Goal: Complete application form

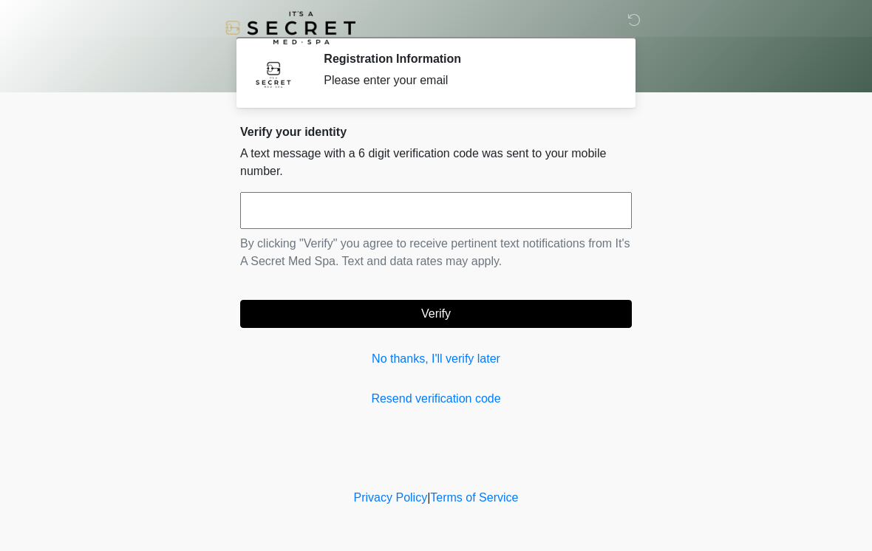
click at [594, 227] on input "text" at bounding box center [436, 210] width 392 height 37
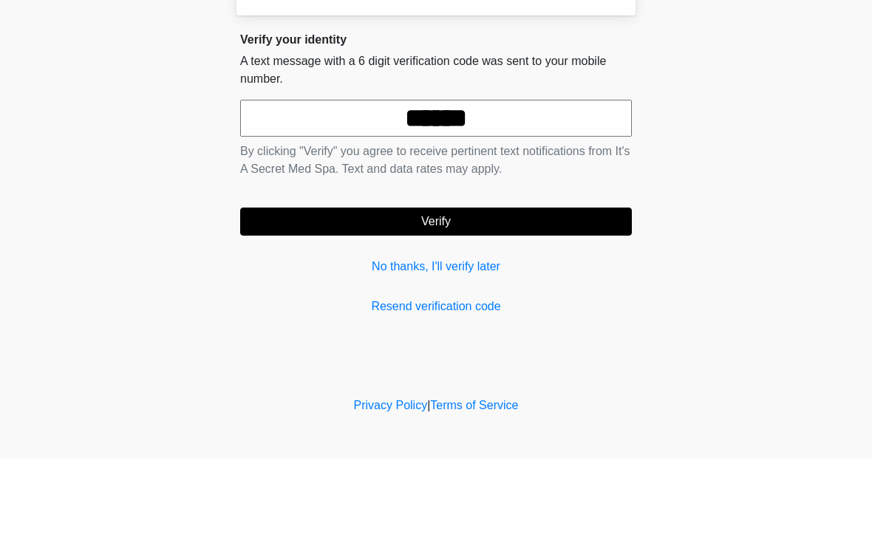
type input "******"
click at [406, 300] on button "Verify" at bounding box center [436, 314] width 392 height 28
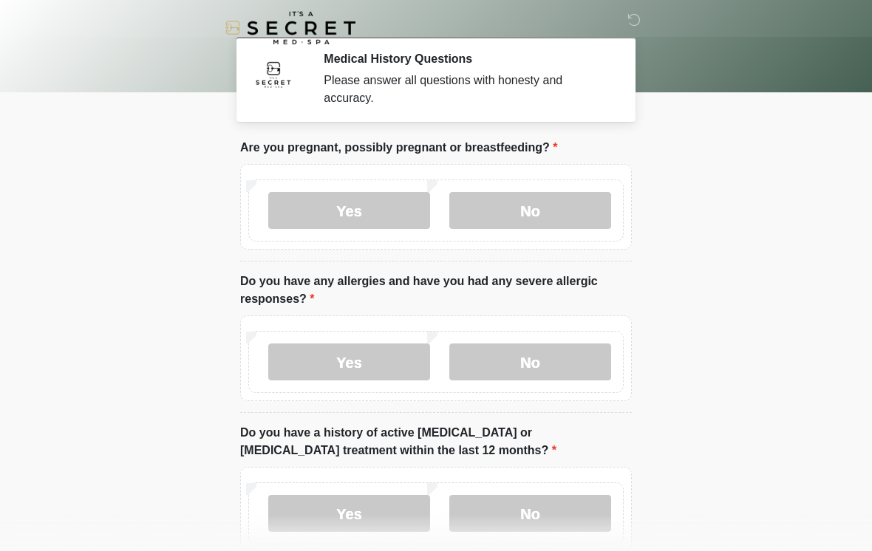
click at [528, 225] on label "No" at bounding box center [530, 210] width 162 height 37
click at [512, 356] on label "No" at bounding box center [530, 362] width 162 height 37
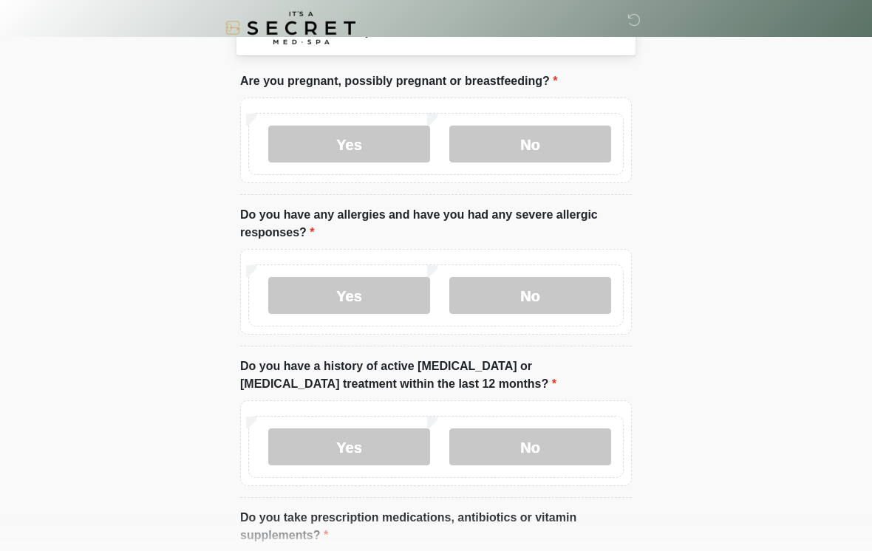
scroll to position [118, 0]
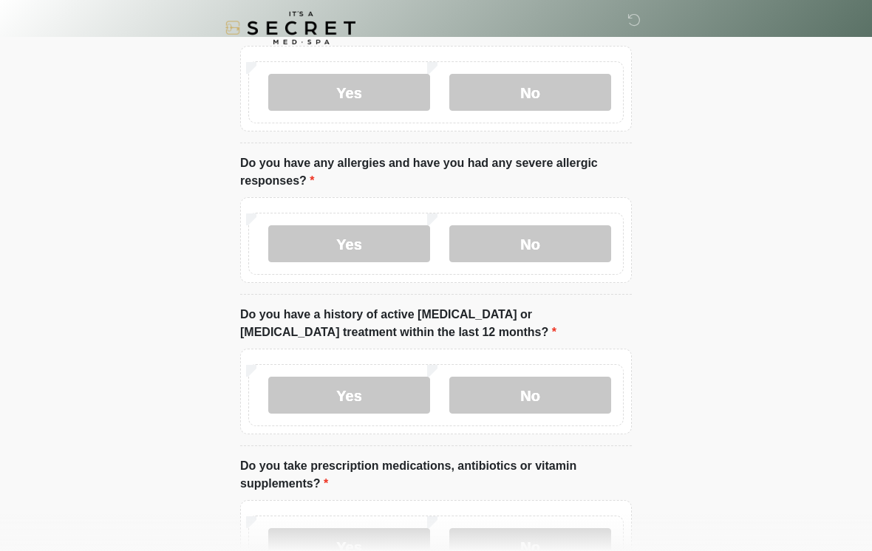
click at [497, 392] on label "No" at bounding box center [530, 395] width 162 height 37
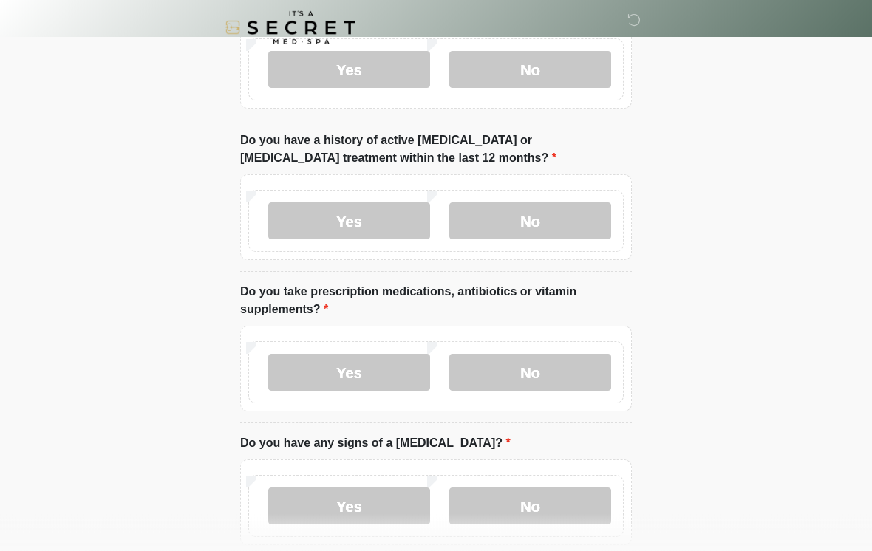
scroll to position [296, 0]
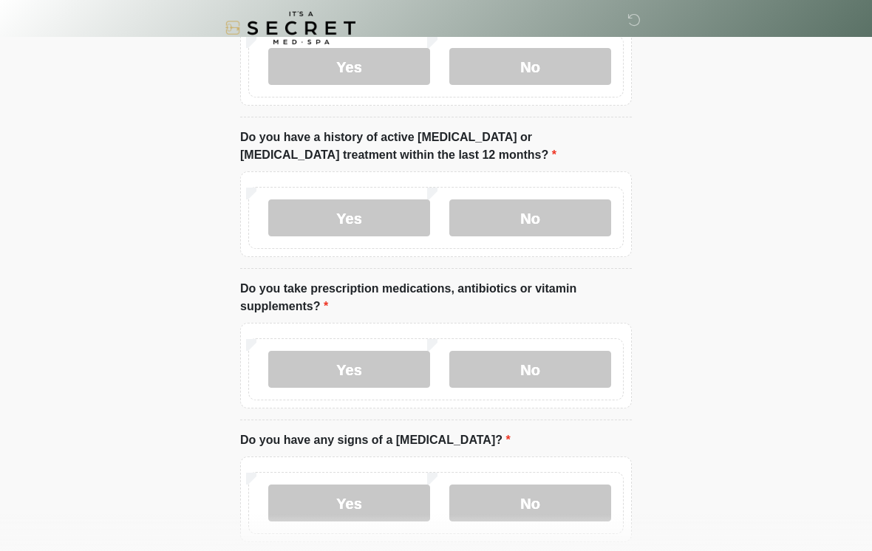
click at [489, 353] on label "No" at bounding box center [530, 369] width 162 height 37
click at [539, 515] on label "No" at bounding box center [530, 503] width 162 height 37
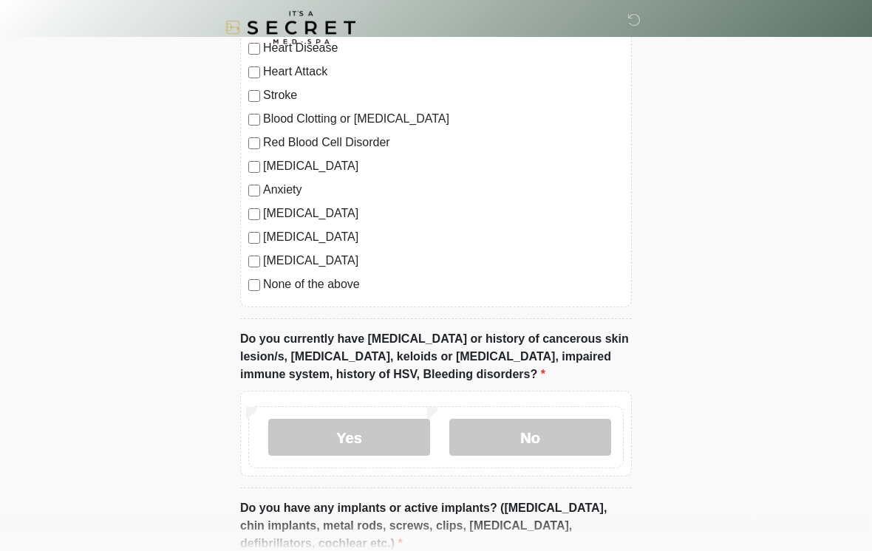
scroll to position [891, 0]
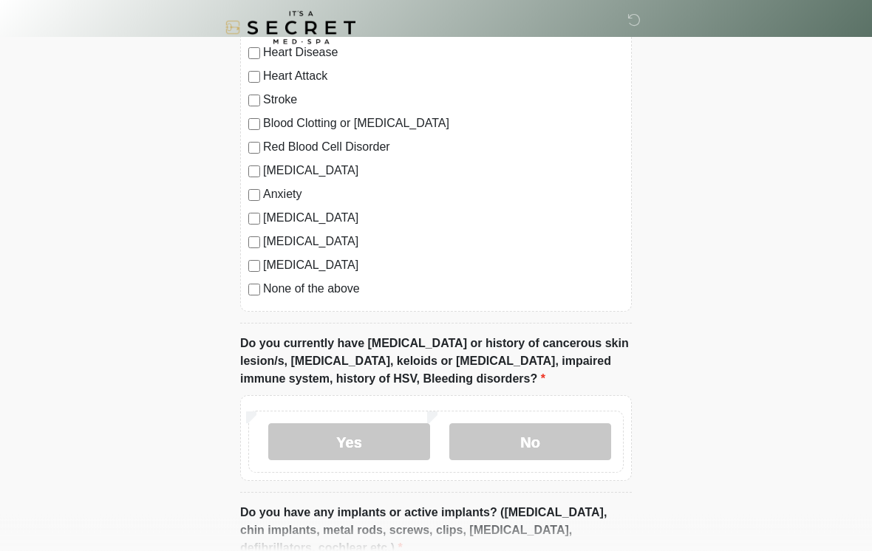
click at [500, 418] on div "Yes No" at bounding box center [435, 443] width 375 height 62
click at [515, 440] on label "No" at bounding box center [530, 442] width 162 height 37
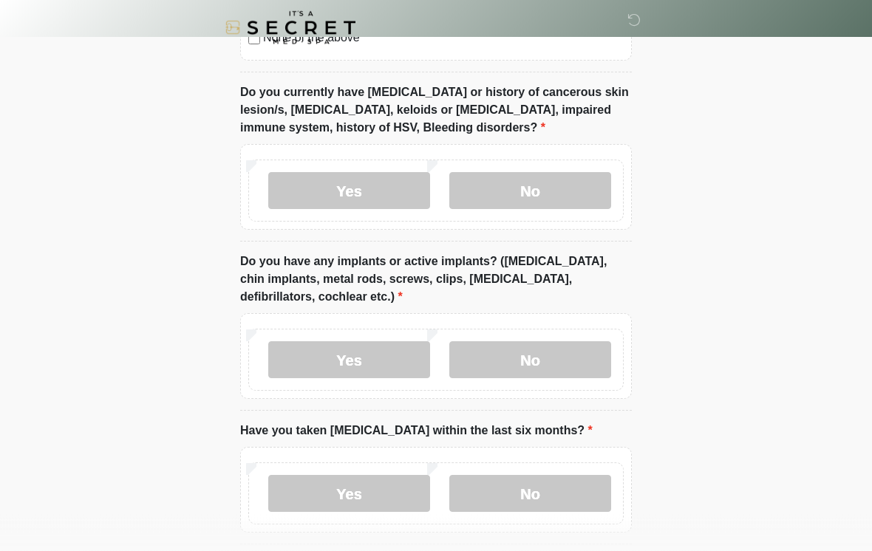
scroll to position [1136, 0]
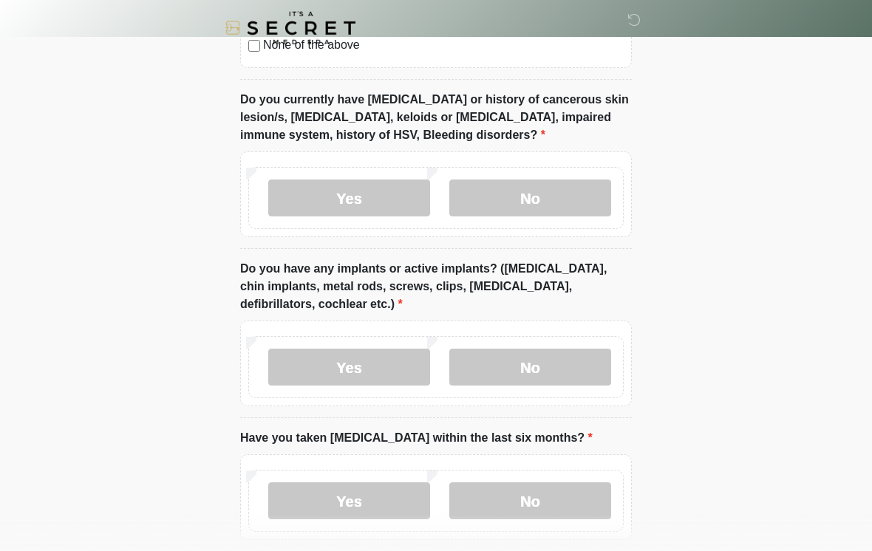
click at [486, 357] on label "No" at bounding box center [530, 367] width 162 height 37
click at [503, 503] on label "No" at bounding box center [530, 501] width 162 height 37
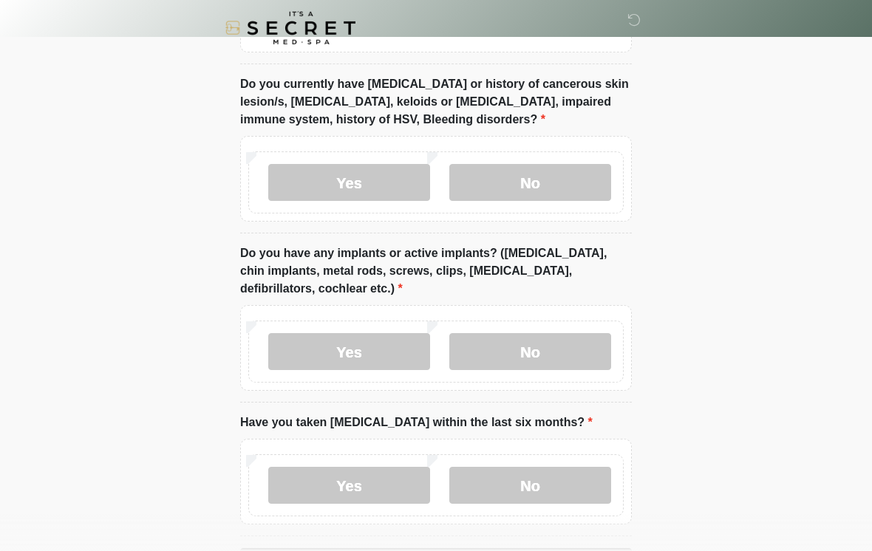
scroll to position [1230, 0]
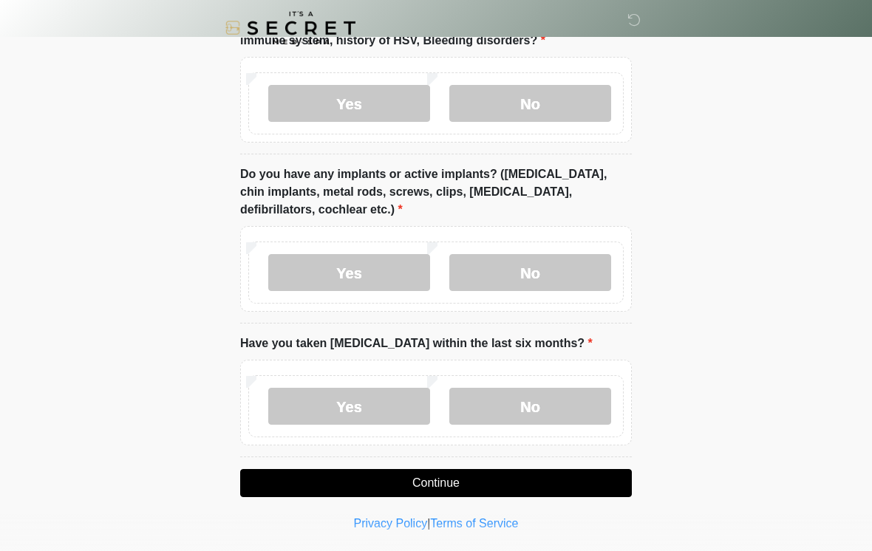
click at [419, 471] on button "Continue" at bounding box center [436, 483] width 392 height 28
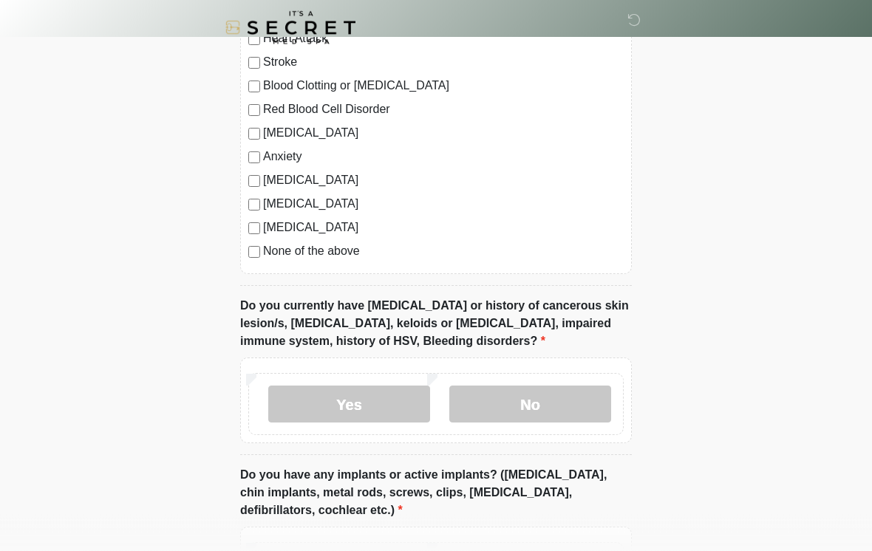
scroll to position [927, 0]
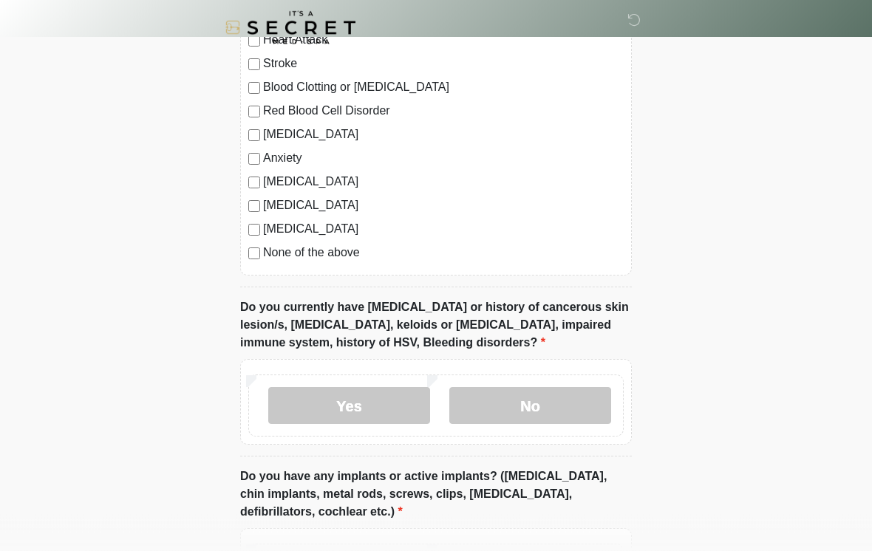
click at [497, 420] on label "No" at bounding box center [530, 406] width 162 height 37
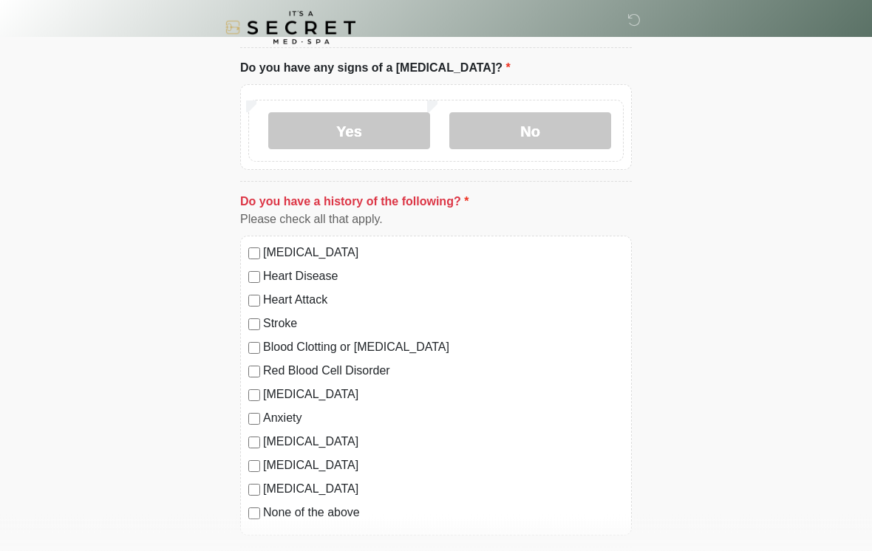
scroll to position [664, 0]
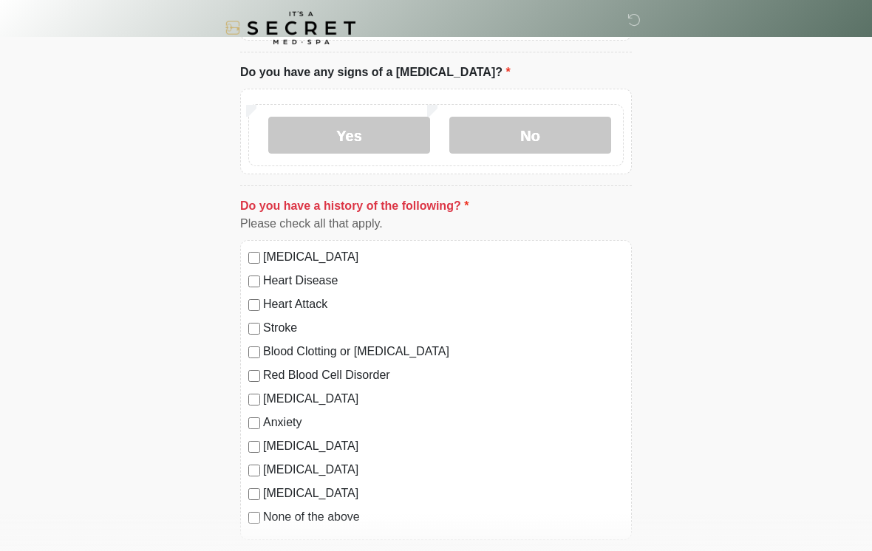
click at [265, 511] on label "None of the above" at bounding box center [443, 517] width 361 height 18
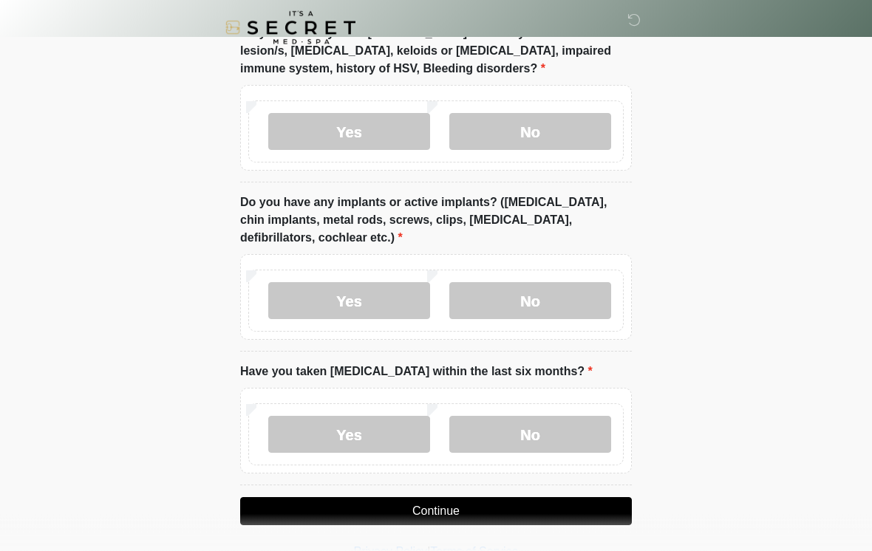
scroll to position [1230, 0]
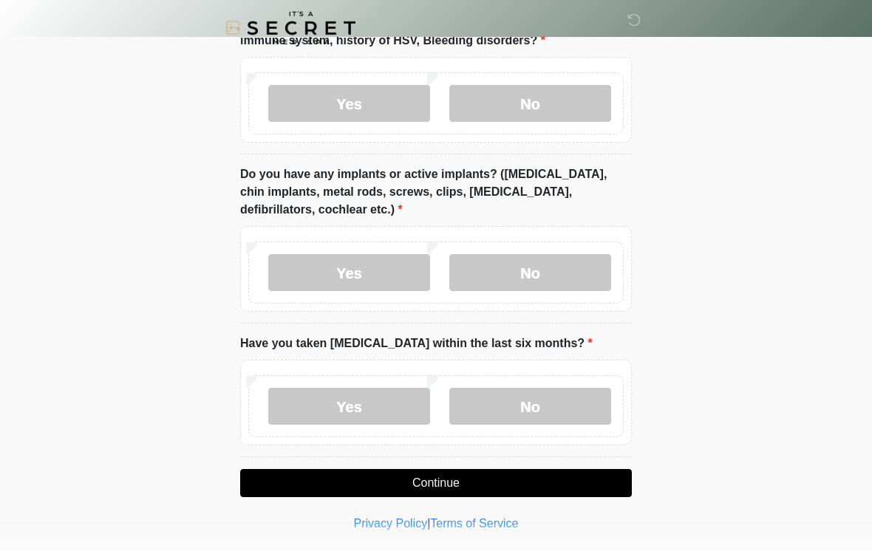
click at [334, 481] on button "Continue" at bounding box center [436, 483] width 392 height 28
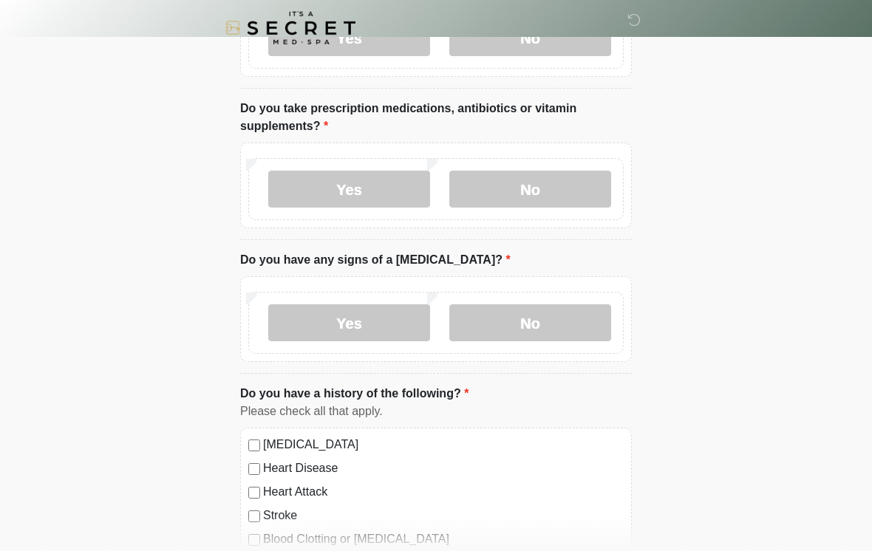
scroll to position [0, 0]
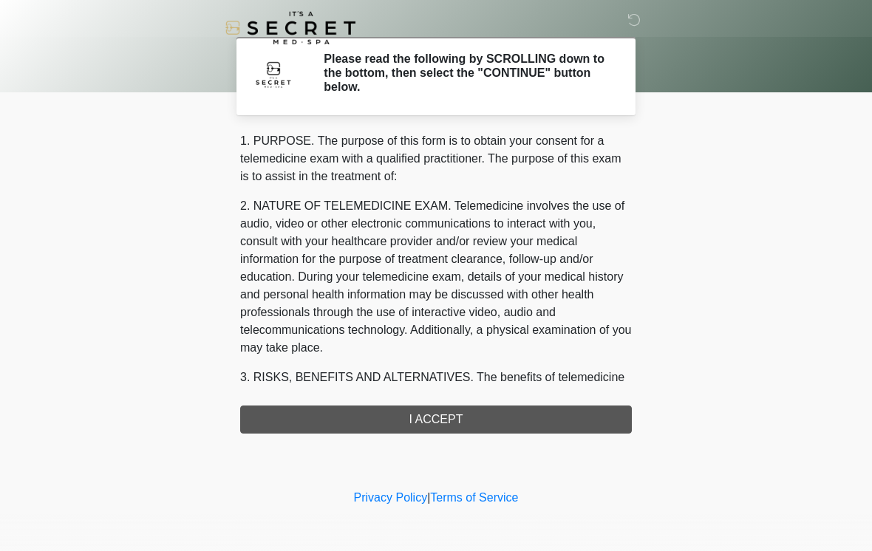
click at [324, 426] on div "1. PURPOSE. The purpose of this form is to obtain your consent for a telemedici…" at bounding box center [436, 283] width 392 height 302
click at [324, 423] on div "1. PURPOSE. The purpose of this form is to obtain your consent for a telemedici…" at bounding box center [436, 283] width 392 height 302
click at [339, 419] on div "1. PURPOSE. The purpose of this form is to obtain your consent for a telemedici…" at bounding box center [436, 283] width 392 height 302
click at [346, 410] on div "1. PURPOSE. The purpose of this form is to obtain your consent for a telemedici…" at bounding box center [436, 283] width 392 height 302
click at [352, 410] on div "1. PURPOSE. The purpose of this form is to obtain your consent for a telemedici…" at bounding box center [436, 283] width 392 height 302
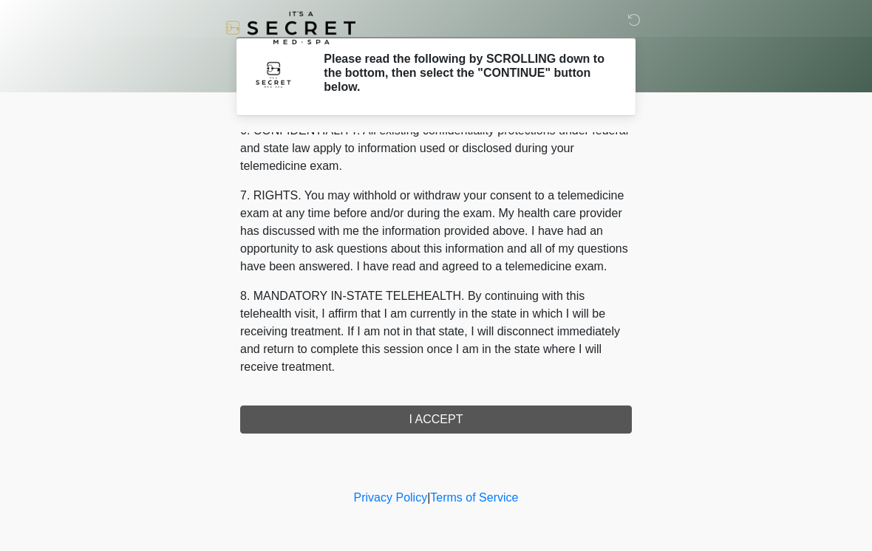
scroll to position [602, 0]
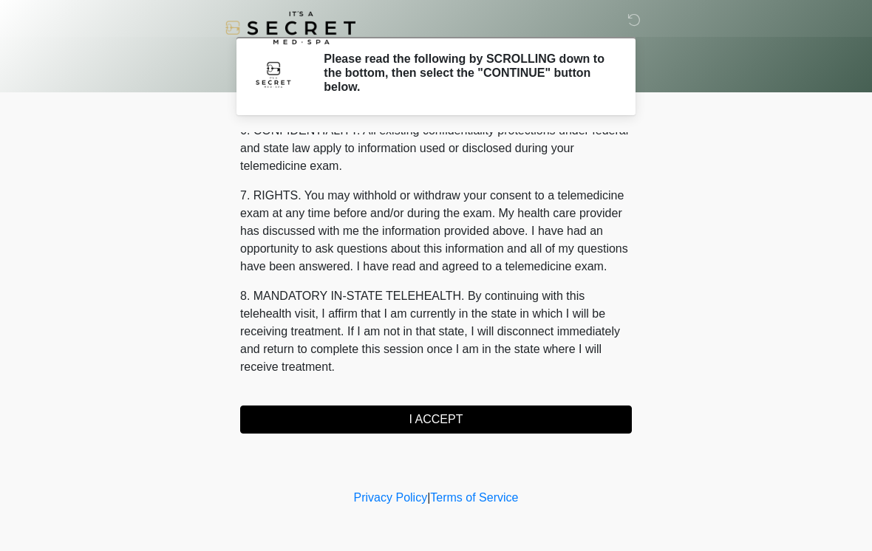
click at [359, 402] on div "1. PURPOSE. The purpose of this form is to obtain your consent for a telemedici…" at bounding box center [436, 283] width 392 height 302
click at [388, 411] on button "I ACCEPT" at bounding box center [436, 420] width 392 height 28
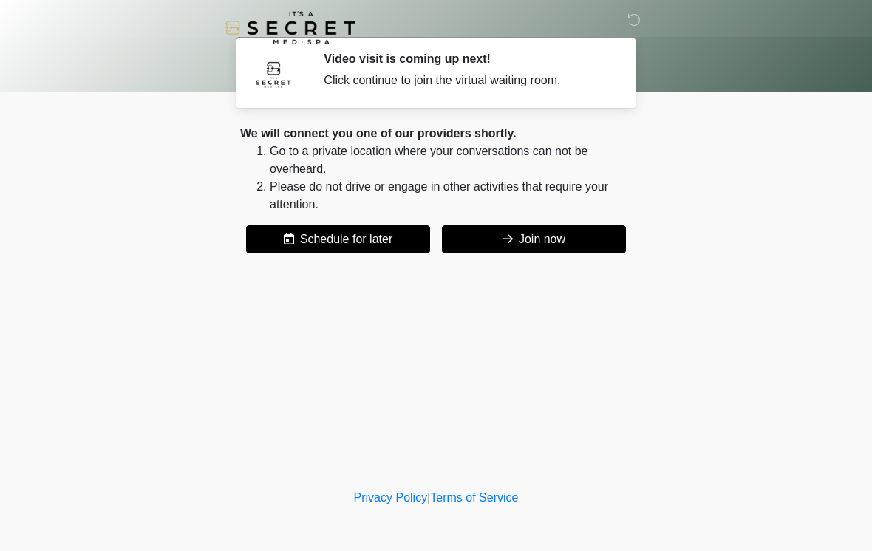
click at [516, 230] on button "Join now" at bounding box center [534, 239] width 184 height 28
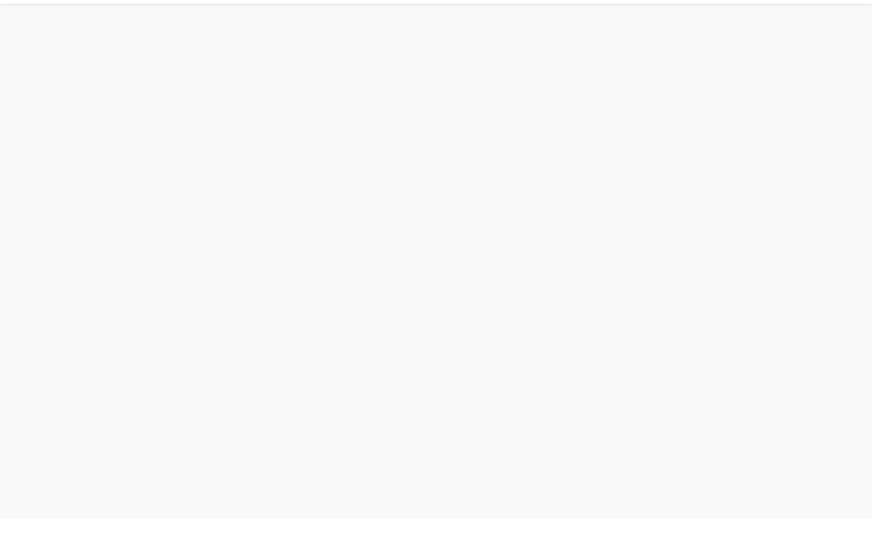
scroll to position [4, 0]
